Goal: Task Accomplishment & Management: Manage account settings

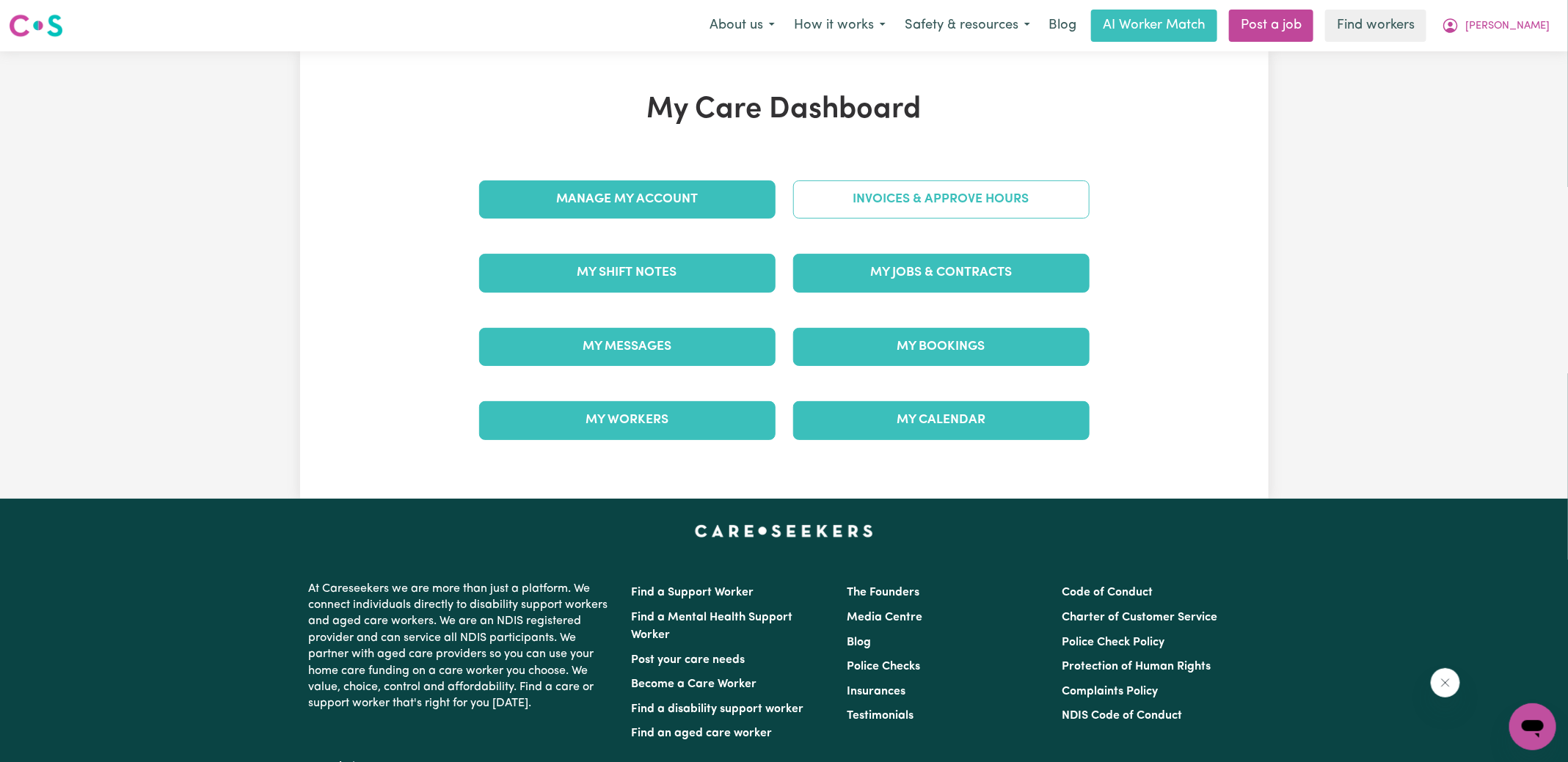
click at [882, 207] on link "Invoices & Approve Hours" at bounding box center [941, 200] width 297 height 38
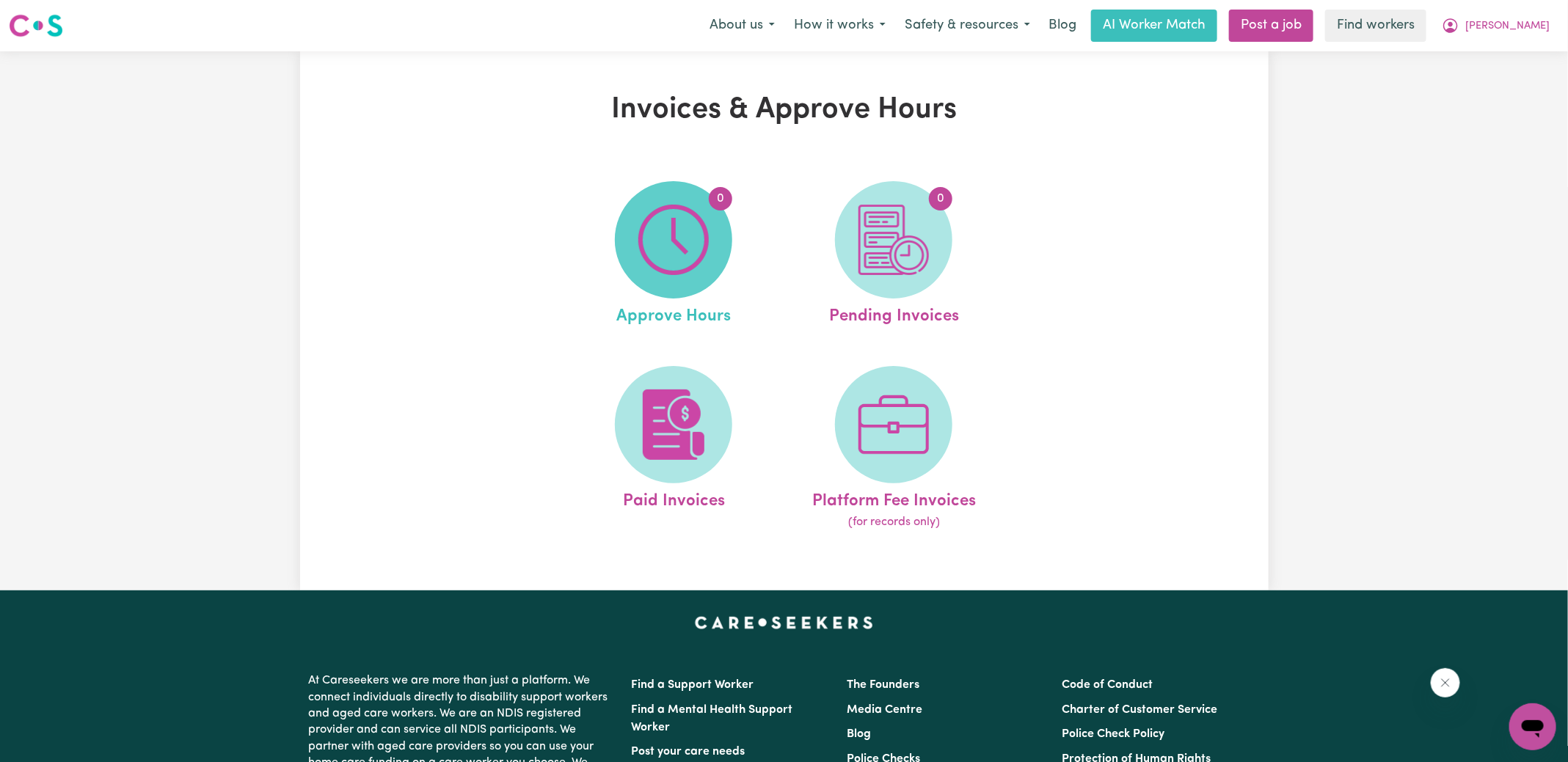
click at [691, 207] on img at bounding box center [674, 240] width 71 height 71
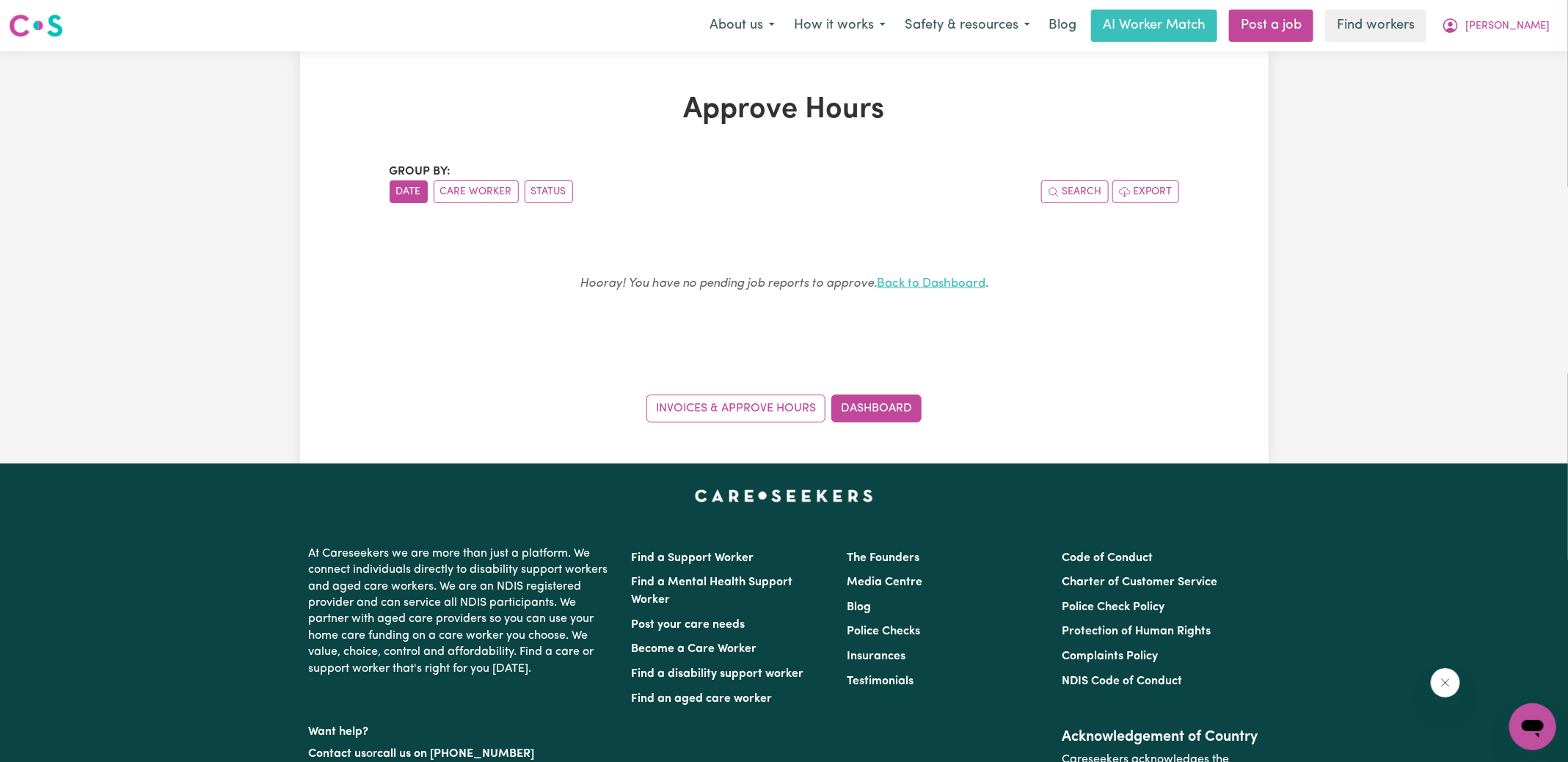
click at [921, 284] on link "Back to Dashboard" at bounding box center [932, 283] width 109 height 12
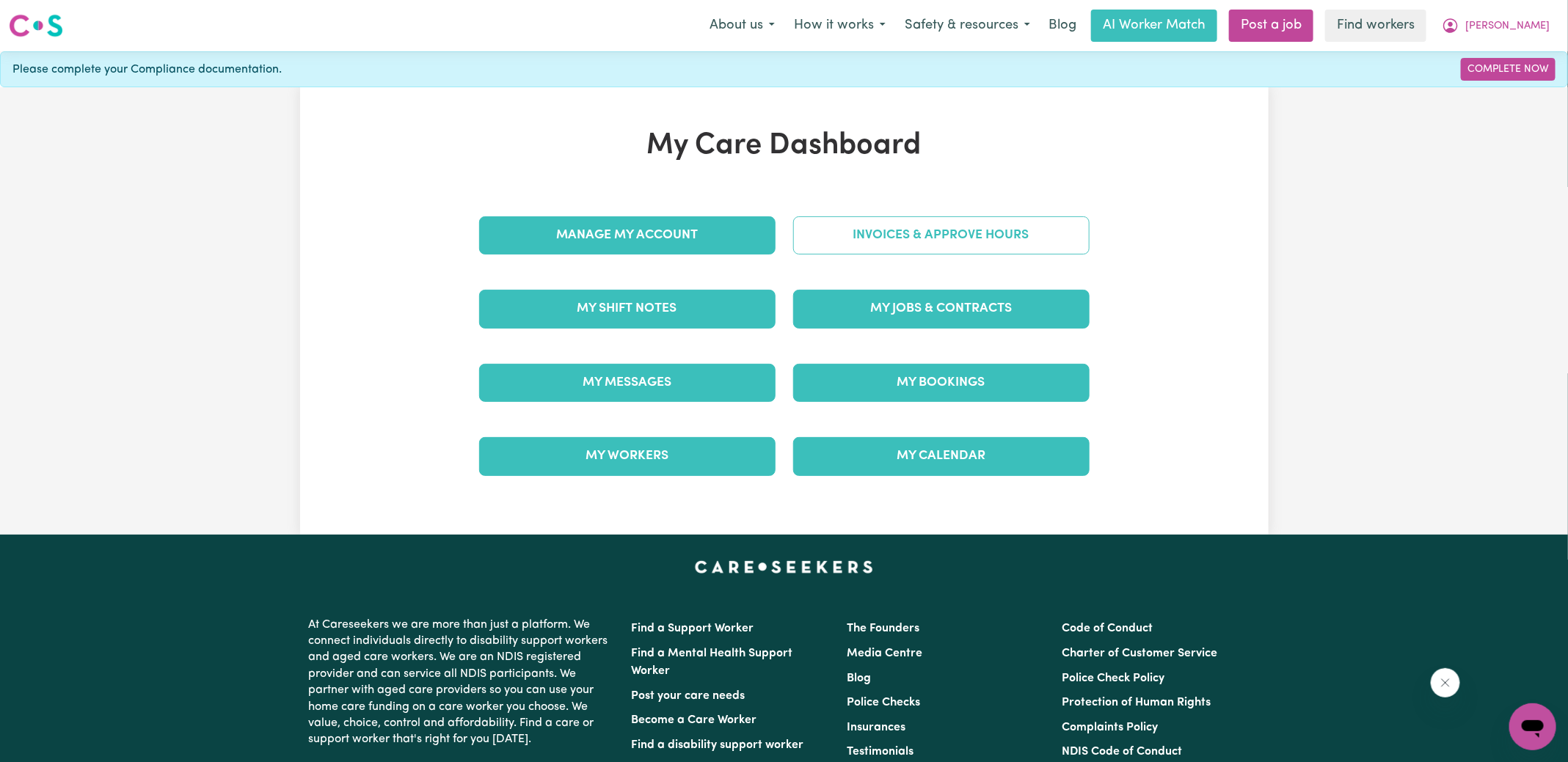
click at [914, 241] on link "Invoices & Approve Hours" at bounding box center [941, 235] width 297 height 38
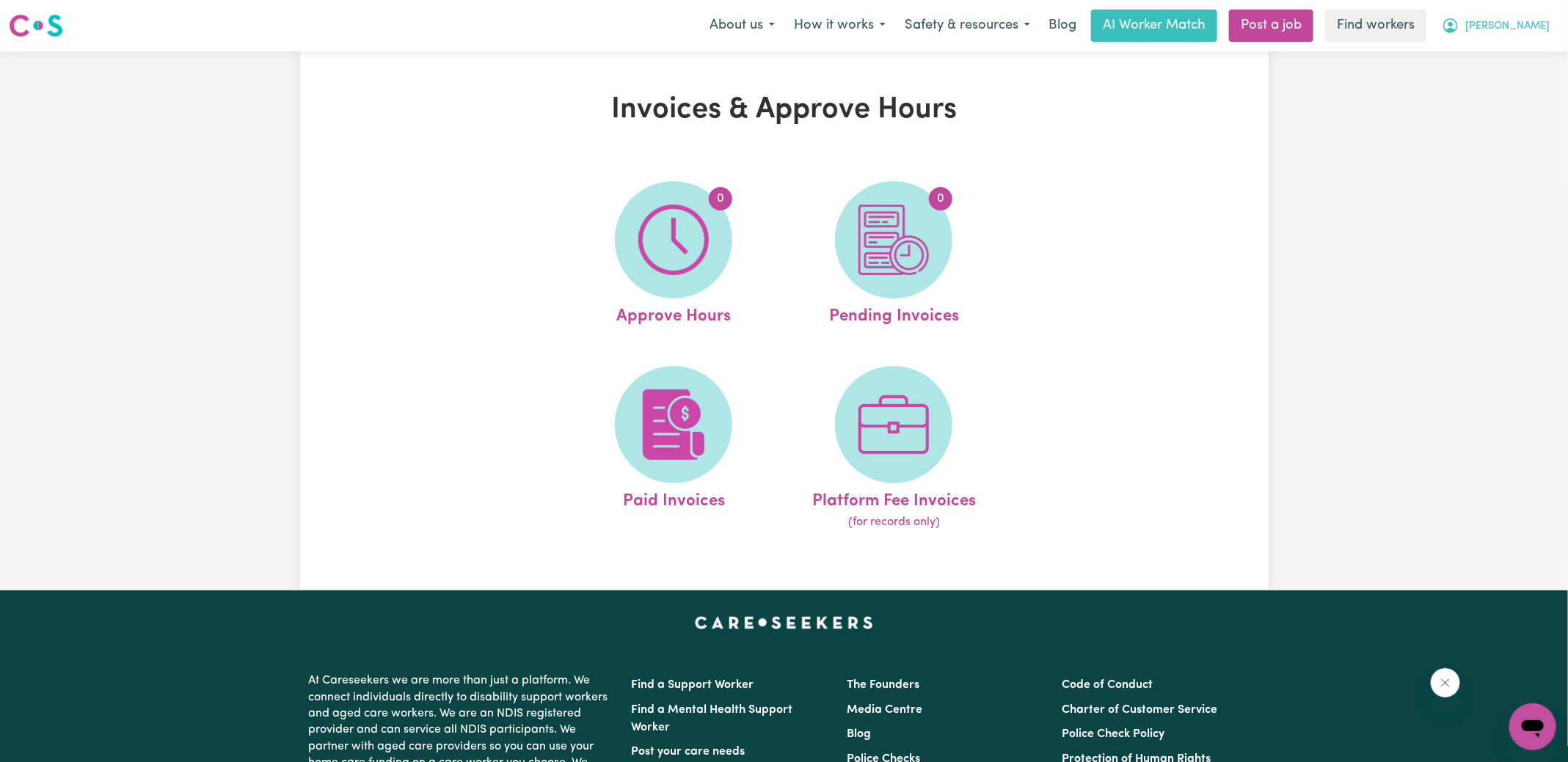
click at [1453, 24] on icon "My Account" at bounding box center [1450, 25] width 4 height 5
click at [1506, 87] on link "Logout" at bounding box center [1501, 85] width 116 height 28
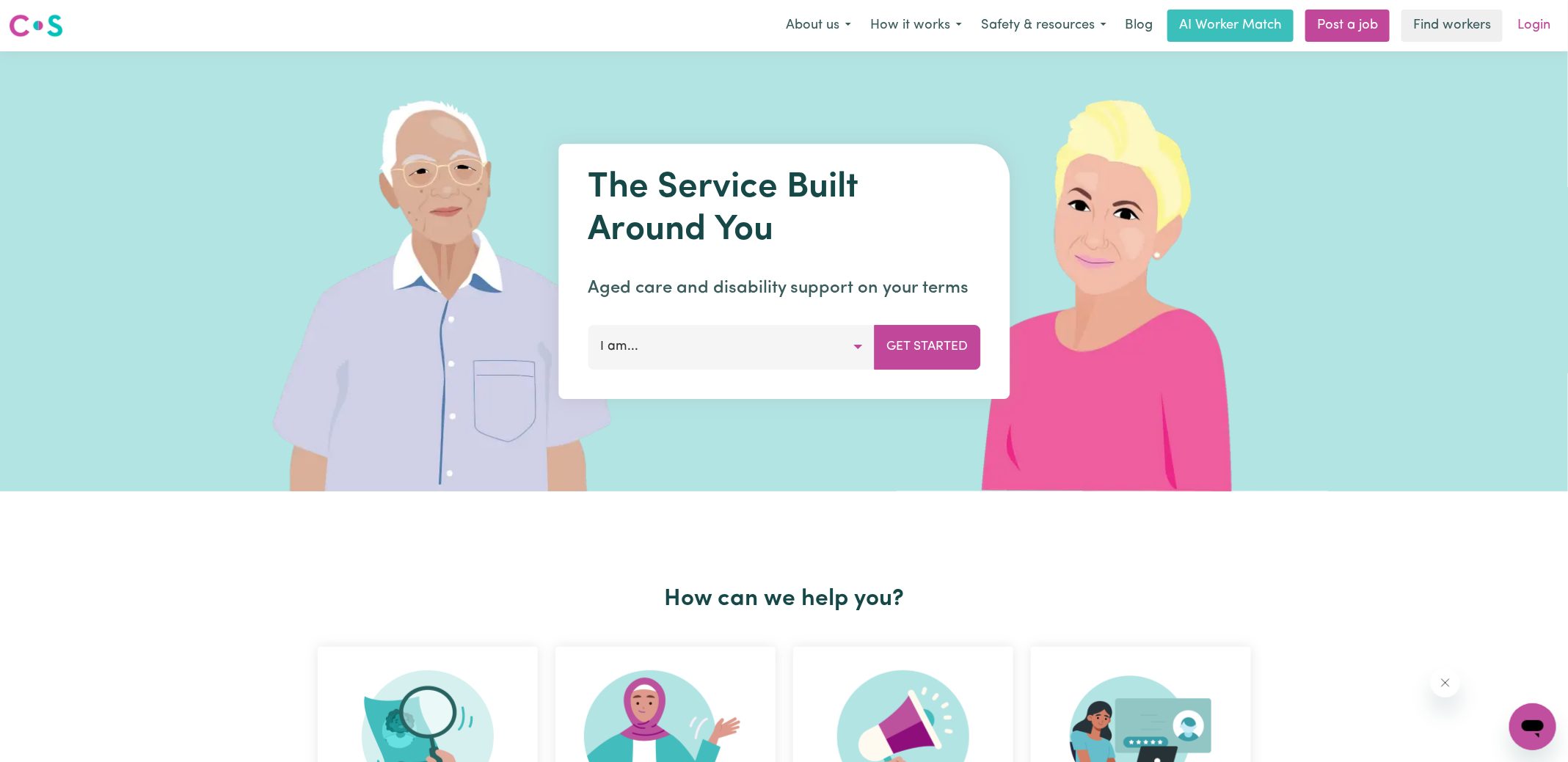
click at [1539, 21] on link "Login" at bounding box center [1534, 25] width 51 height 32
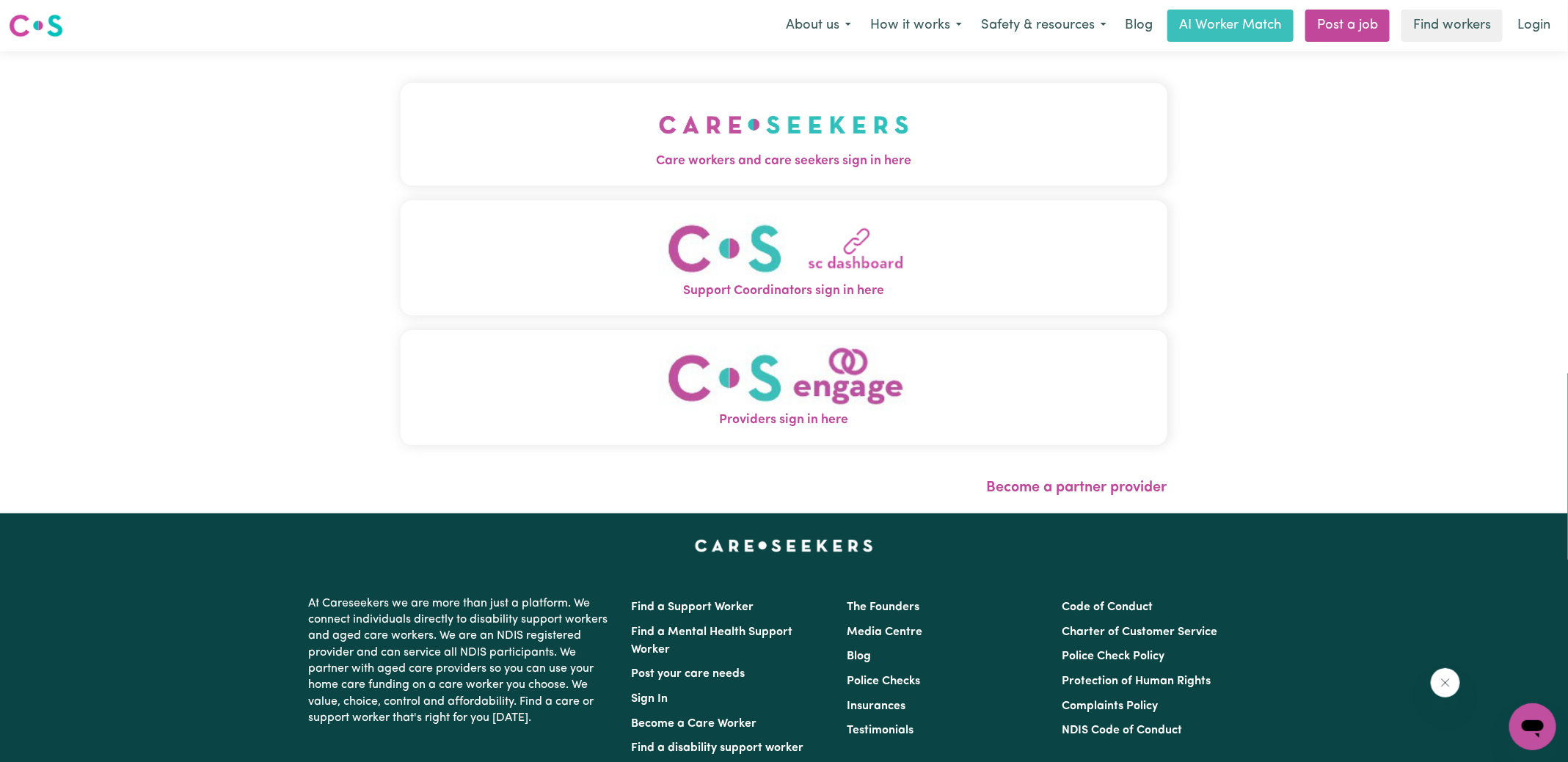
click at [755, 148] on img "Care workers and care seekers sign in here" at bounding box center [784, 125] width 250 height 54
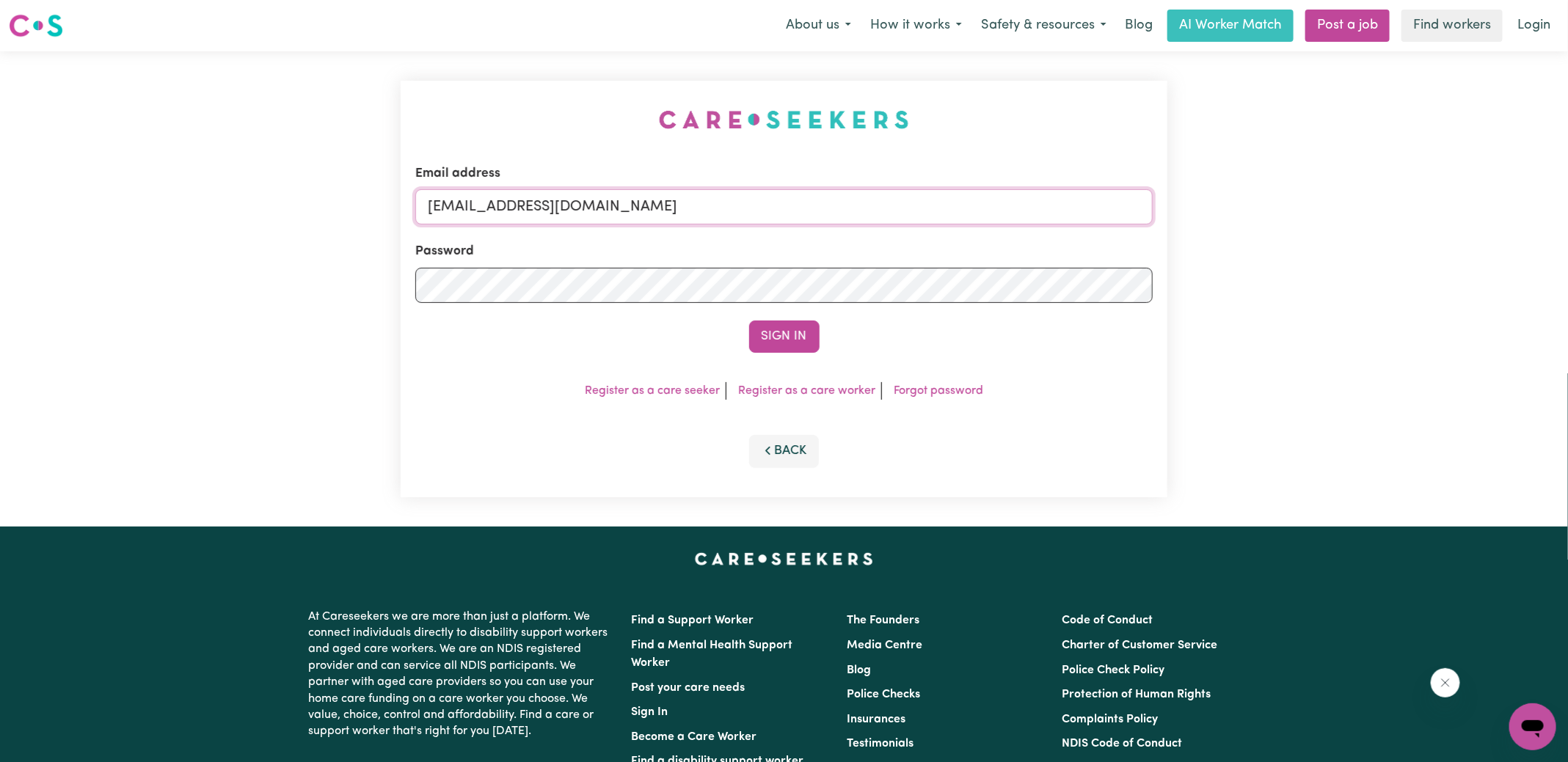
drag, startPoint x: 502, startPoint y: 209, endPoint x: 1108, endPoint y: 246, distance: 607.1
click at [1106, 249] on form "Email address [EMAIL_ADDRESS][DOMAIN_NAME] Password Sign In" at bounding box center [784, 258] width 738 height 188
paste input "HelenBarrieKNC"
type input "[EMAIL_ADDRESS][DOMAIN_NAME]"
click at [749, 321] on button "Sign In" at bounding box center [784, 336] width 71 height 32
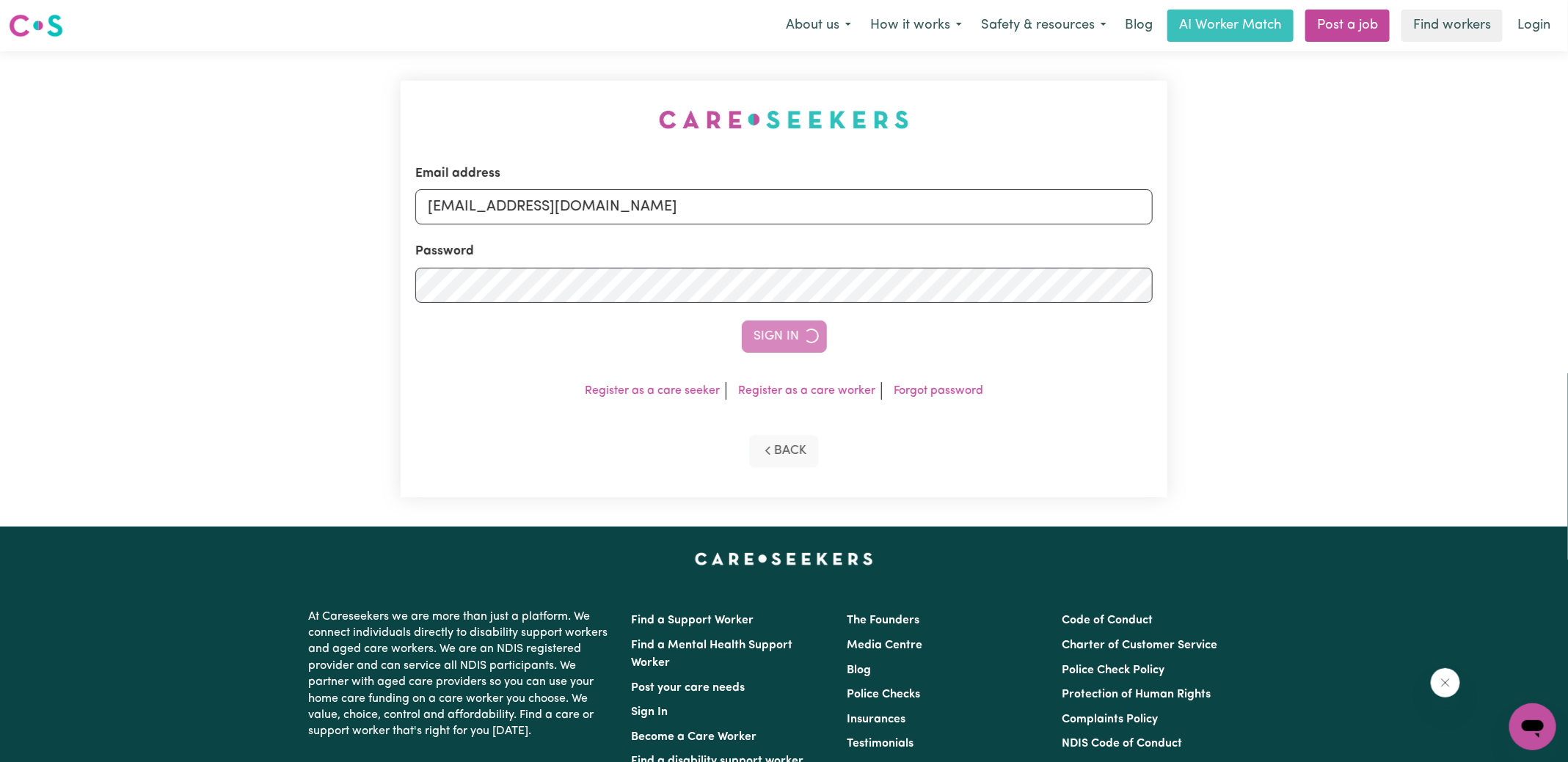
click at [880, 143] on div "Email address [EMAIL_ADDRESS][DOMAIN_NAME] Password Sign In Register as a care …" at bounding box center [784, 289] width 767 height 417
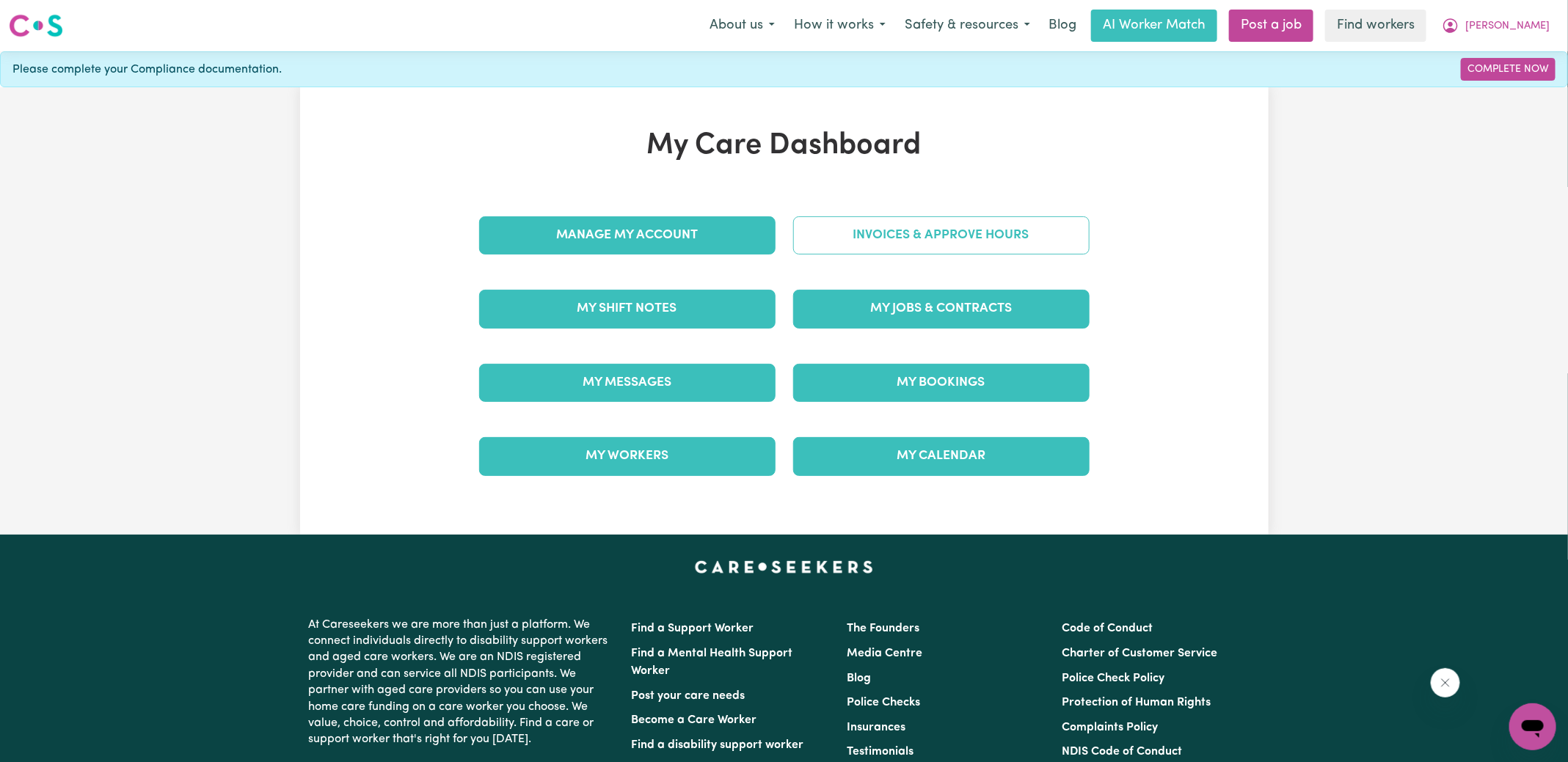
click at [927, 239] on link "Invoices & Approve Hours" at bounding box center [941, 235] width 297 height 38
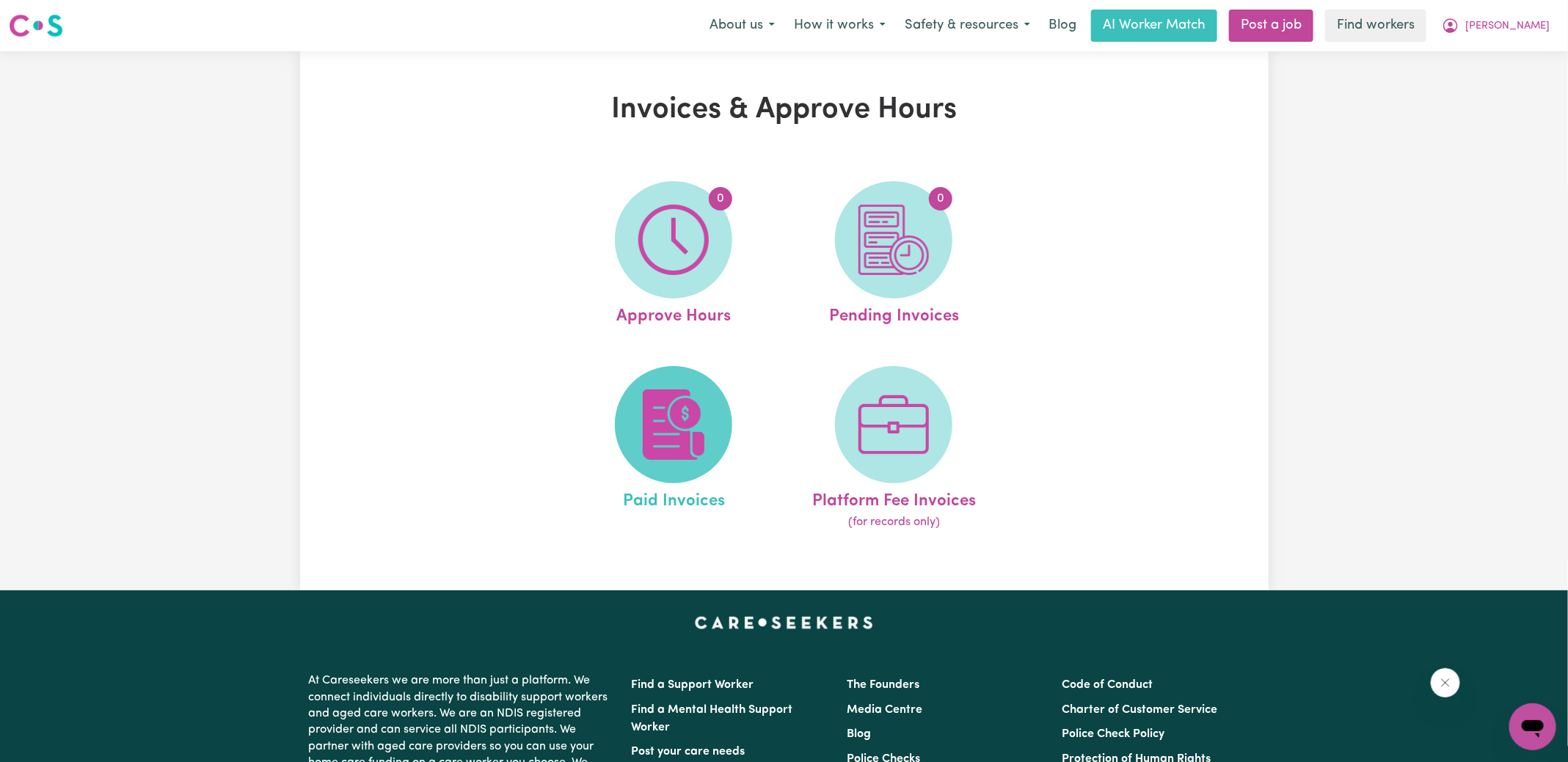
click at [707, 433] on img at bounding box center [674, 425] width 71 height 71
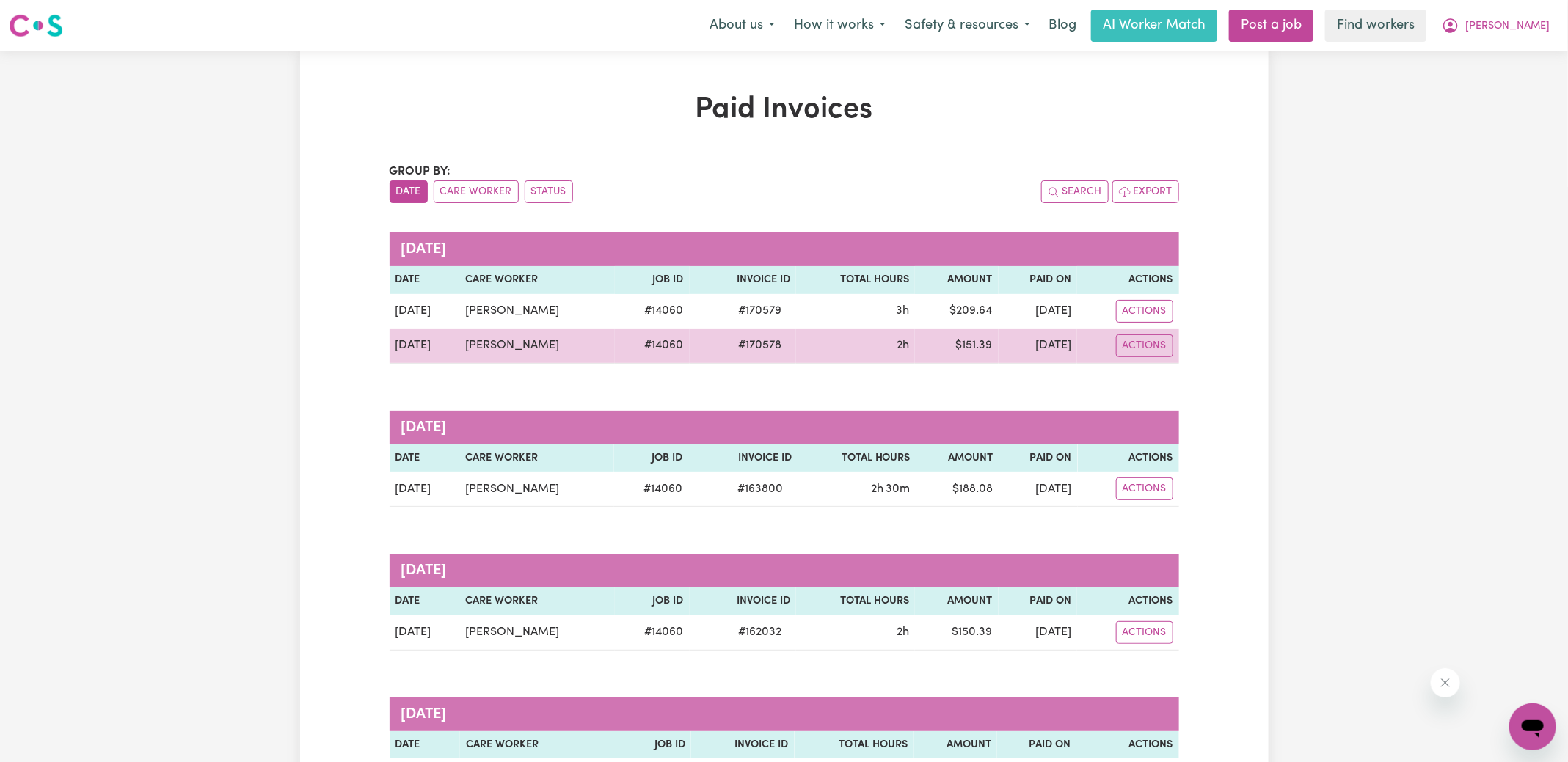
click at [779, 344] on span "# 170578" at bounding box center [760, 345] width 61 height 17
copy span "170578"
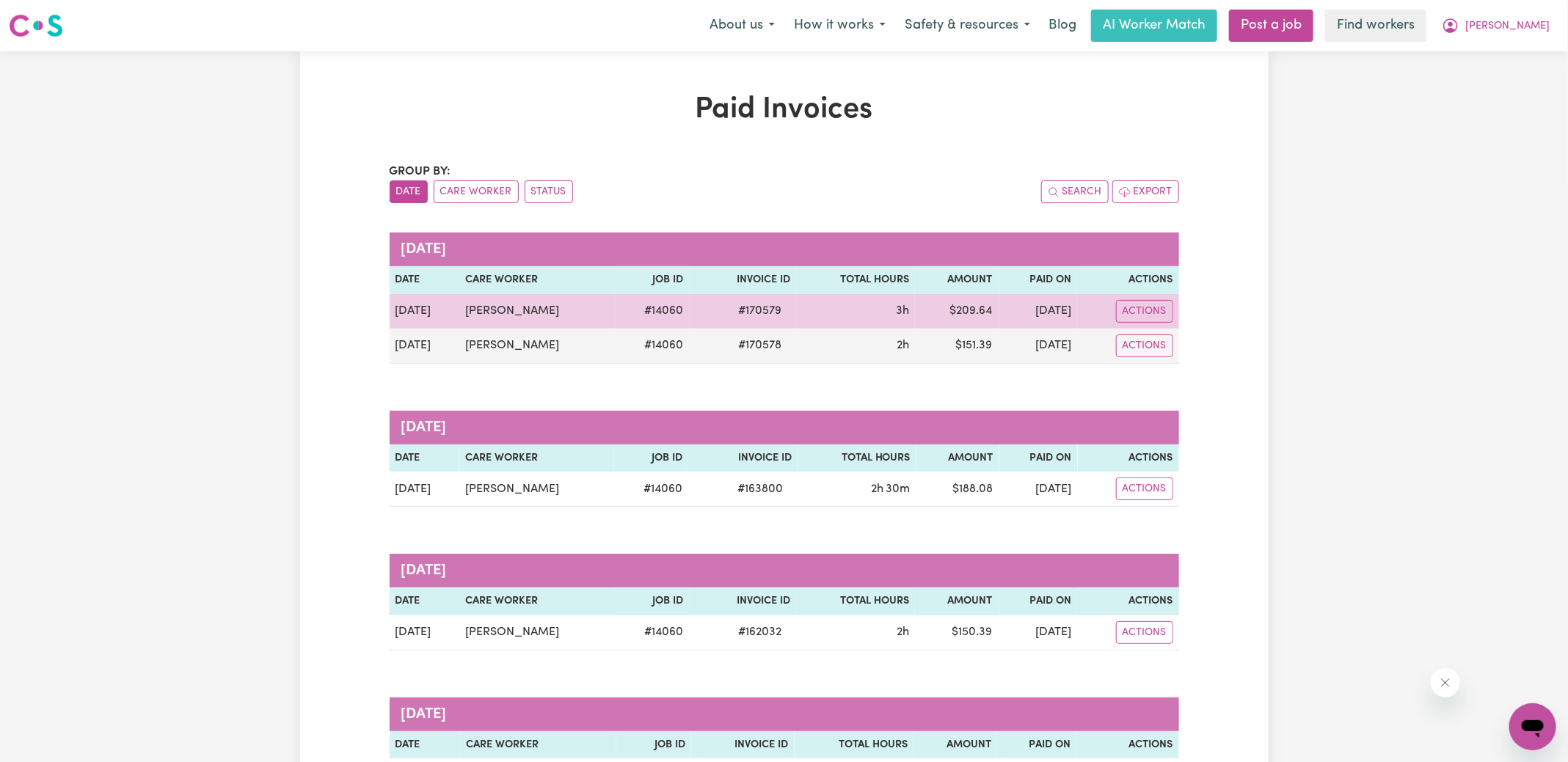
click at [780, 308] on span "# 170579" at bounding box center [760, 311] width 61 height 17
copy span "170579"
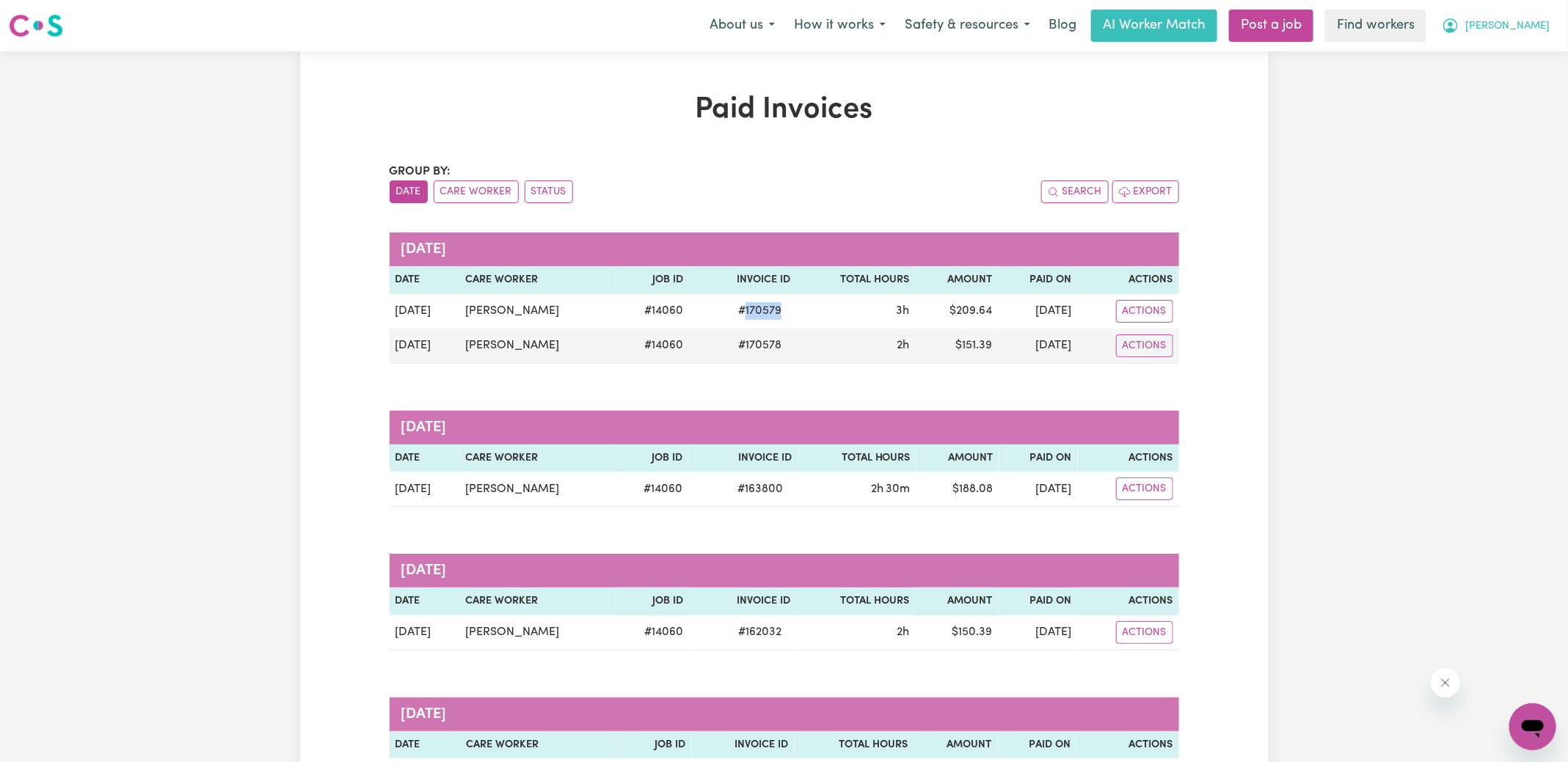
click at [1458, 28] on icon "My Account" at bounding box center [1451, 25] width 15 height 15
click at [1497, 84] on link "Logout" at bounding box center [1501, 85] width 116 height 28
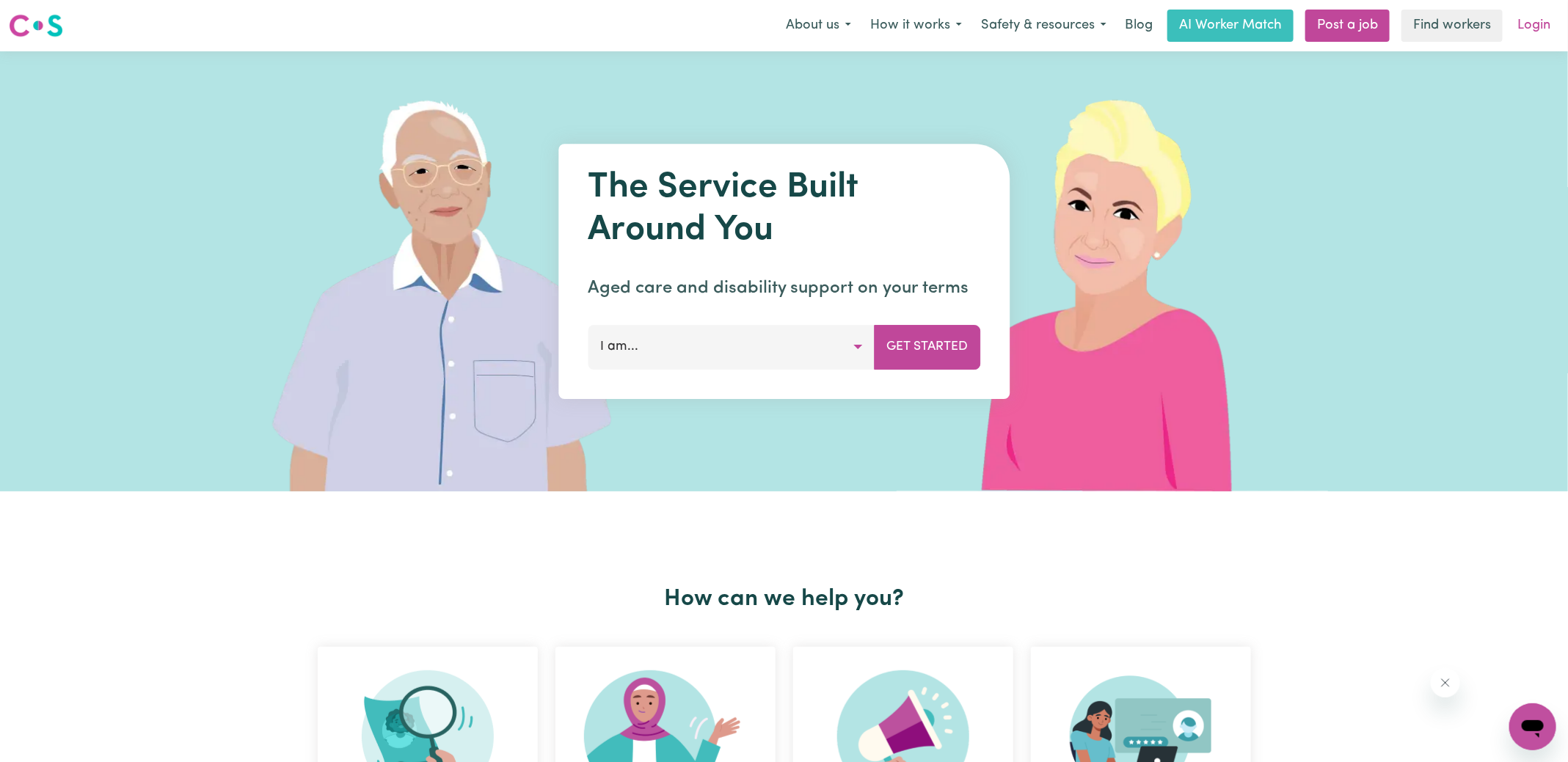
click at [1533, 30] on link "Login" at bounding box center [1534, 25] width 51 height 32
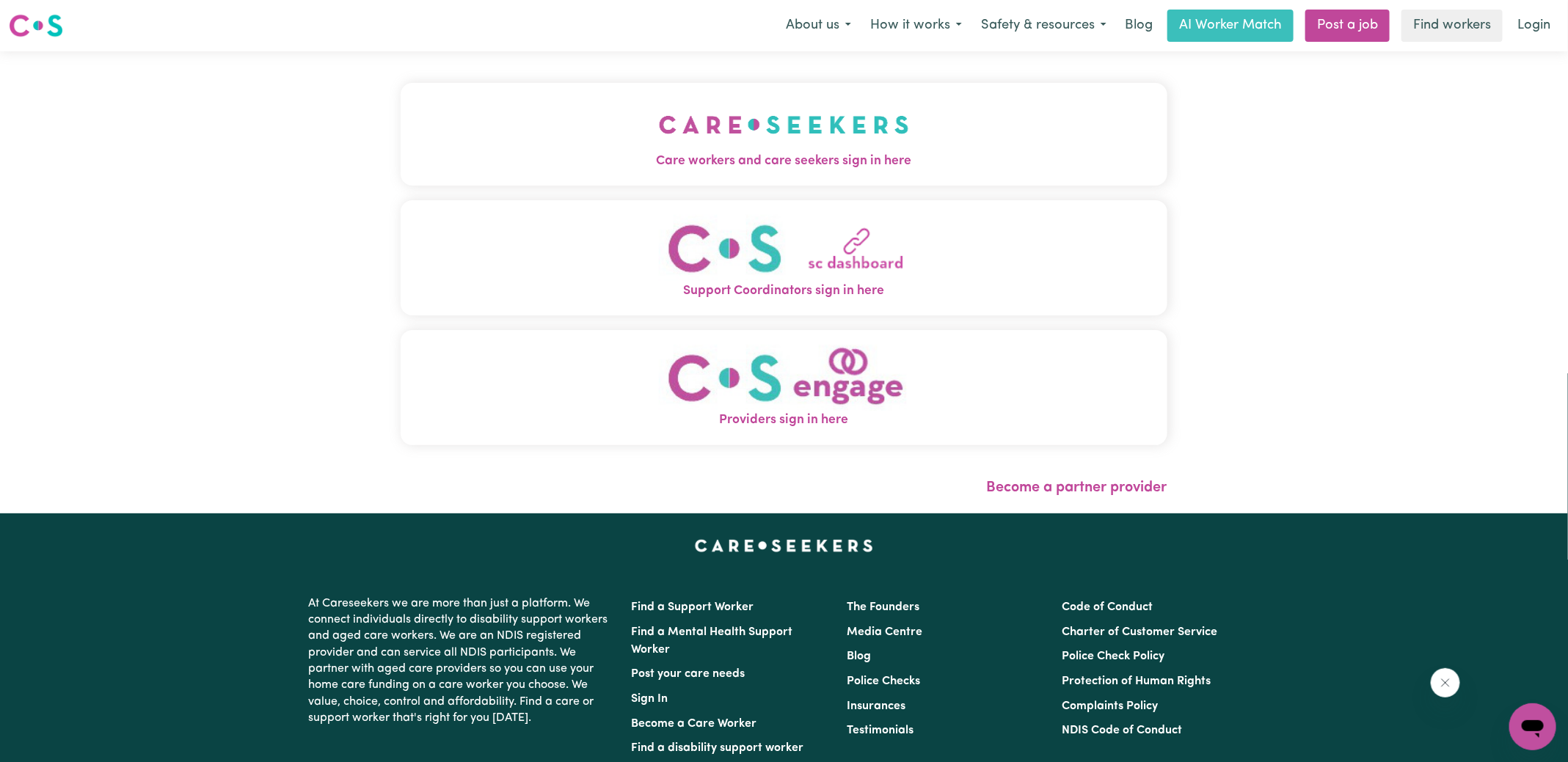
click at [585, 102] on button "Care workers and care seekers sign in here" at bounding box center [784, 134] width 767 height 103
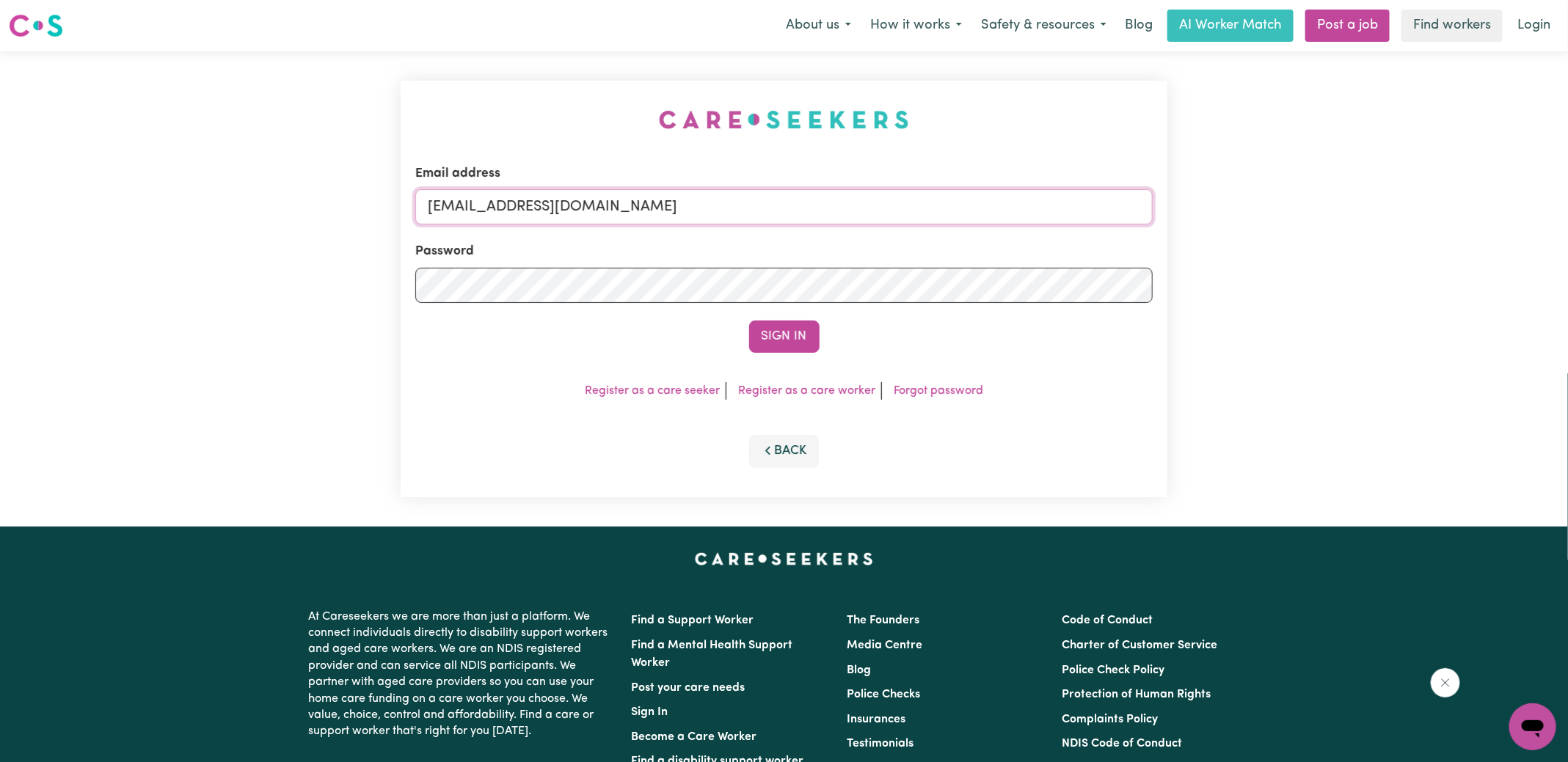
drag, startPoint x: 503, startPoint y: 206, endPoint x: 1226, endPoint y: 223, distance: 723.2
click at [1224, 224] on div "Email address [EMAIL_ADDRESS][DOMAIN_NAME] Password Sign In Register as a care …" at bounding box center [784, 289] width 1568 height 475
type input "[EMAIL_ADDRESS][DOMAIN_NAME]"
click at [749, 321] on button "Sign In" at bounding box center [784, 336] width 71 height 32
